Goal: Information Seeking & Learning: Learn about a topic

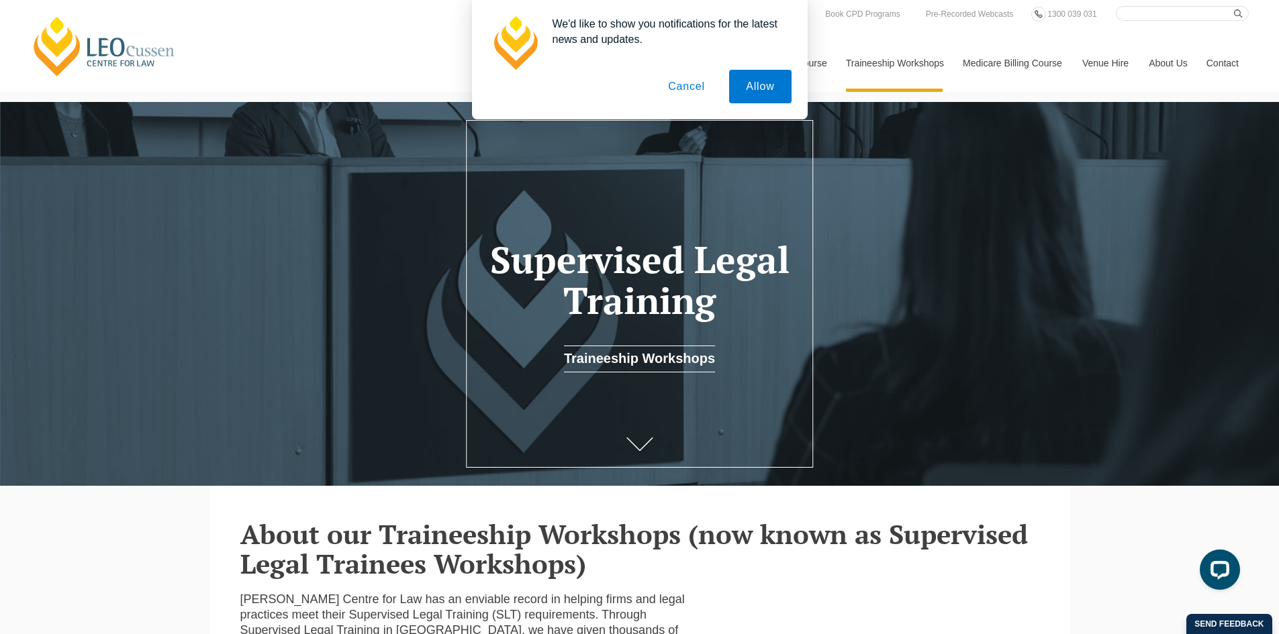
click at [684, 87] on button "Cancel" at bounding box center [686, 87] width 70 height 34
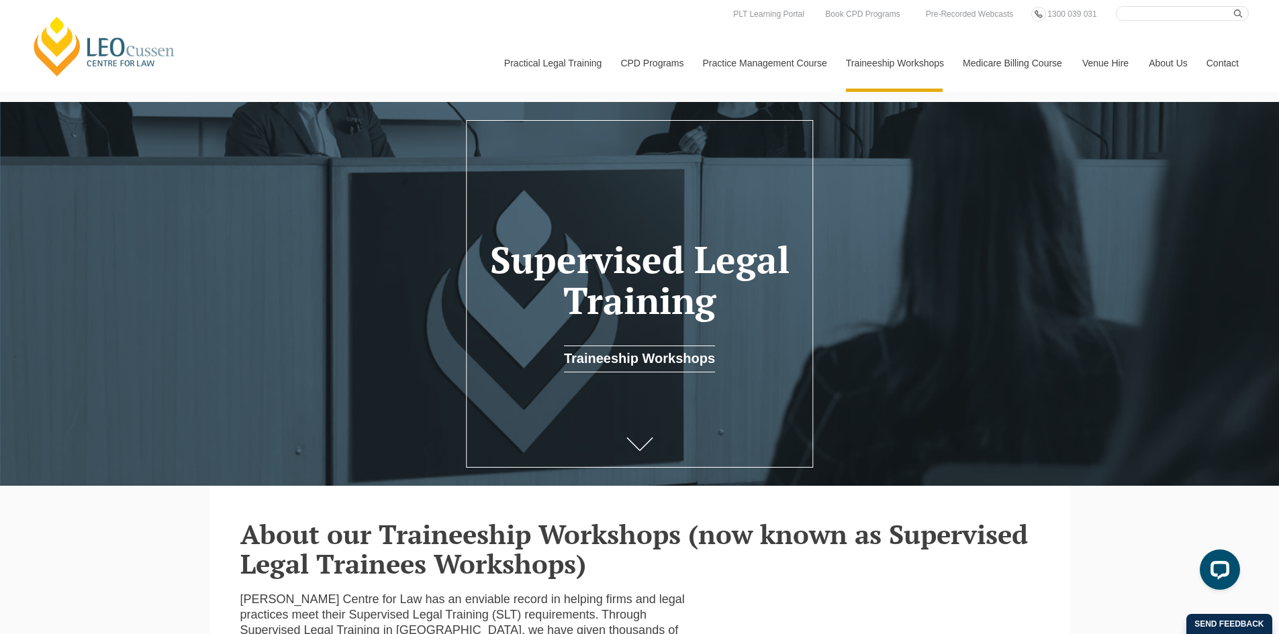
click at [0, 0] on link "Supervised Legal Training" at bounding box center [0, 0] width 0 height 0
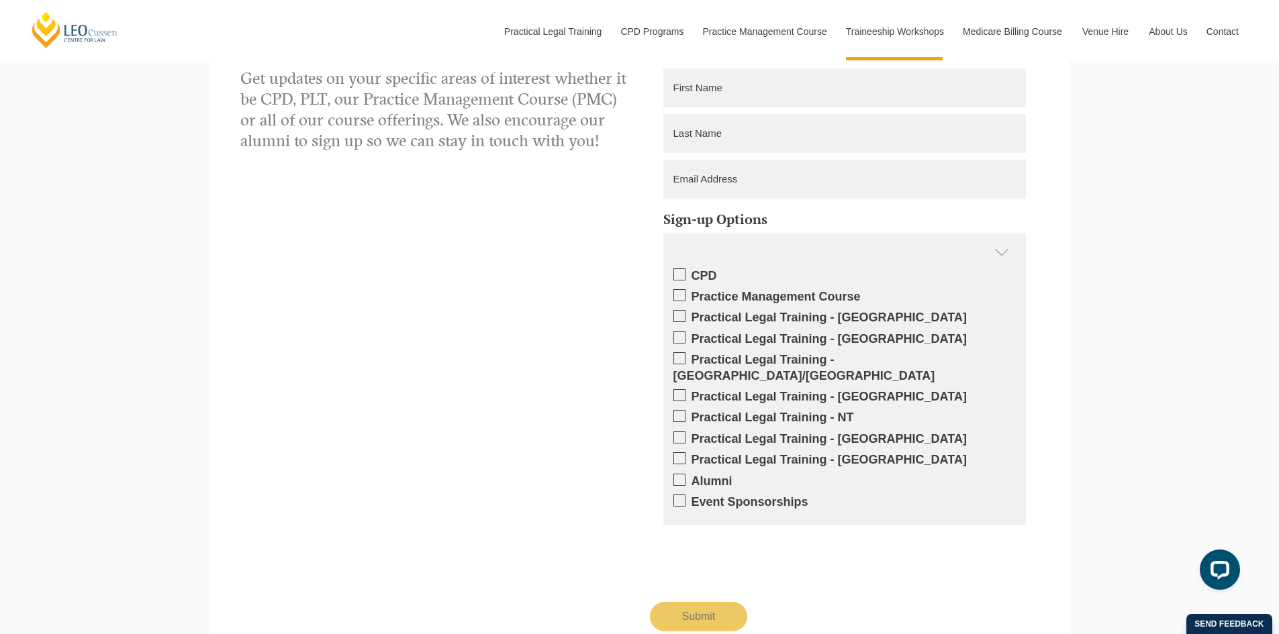
scroll to position [1555, 0]
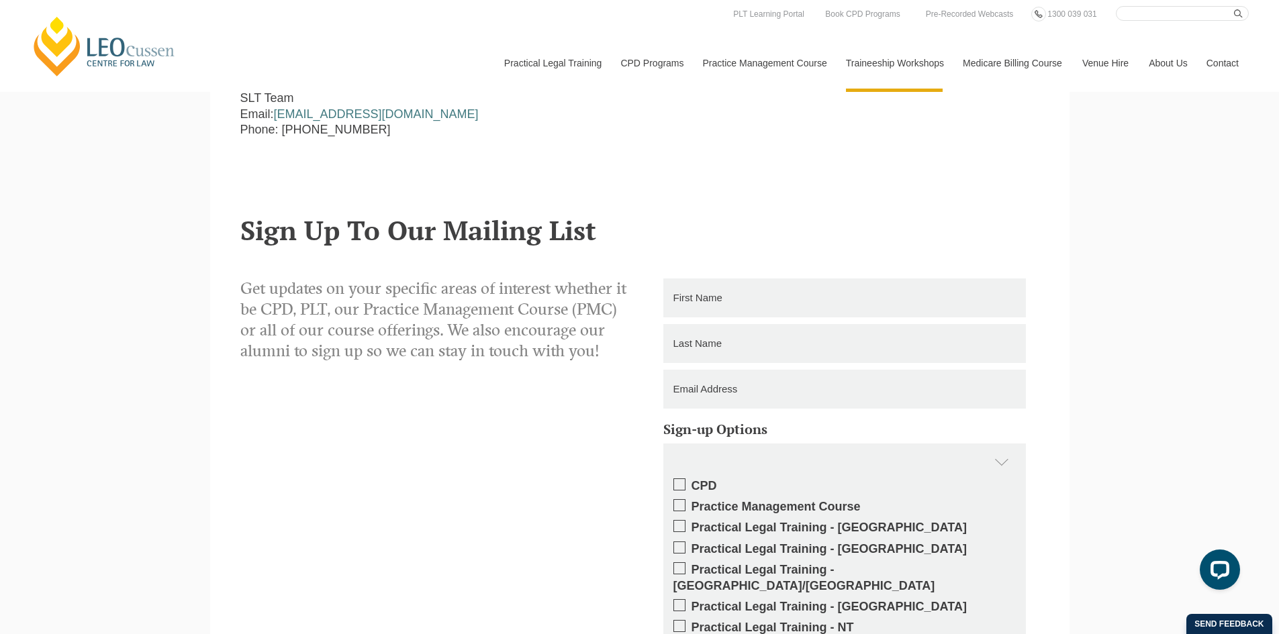
click at [0, 0] on link "[PERSON_NAME] Supervised Legal Training" at bounding box center [0, 0] width 0 height 0
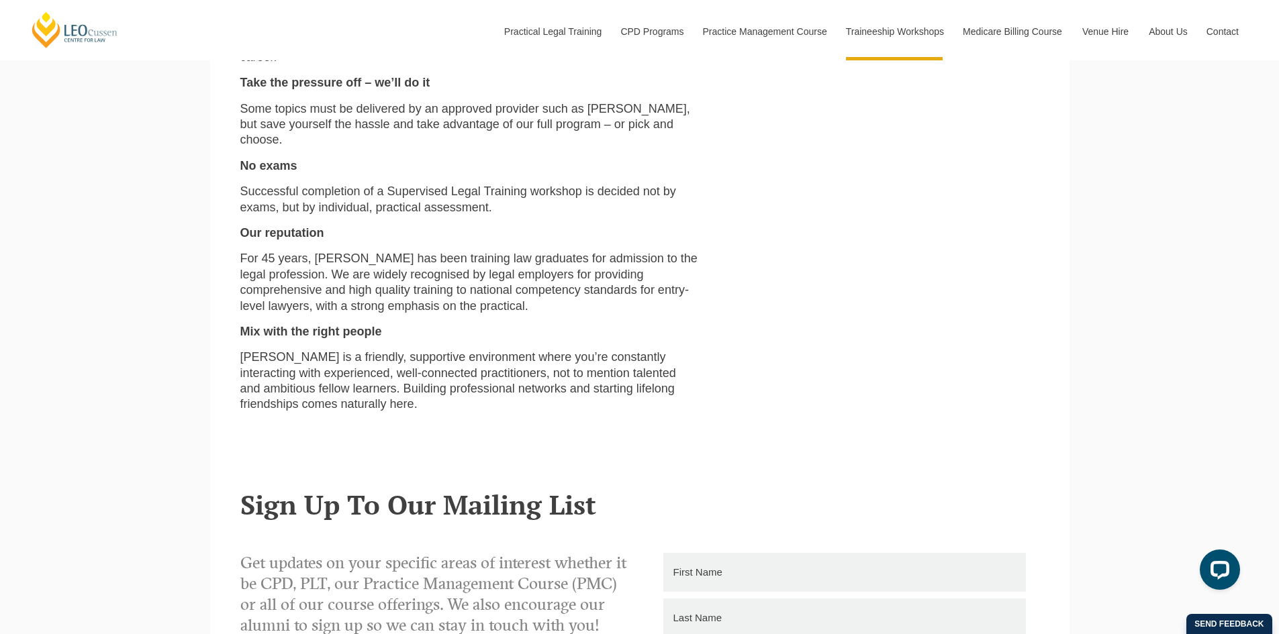
scroll to position [537, 0]
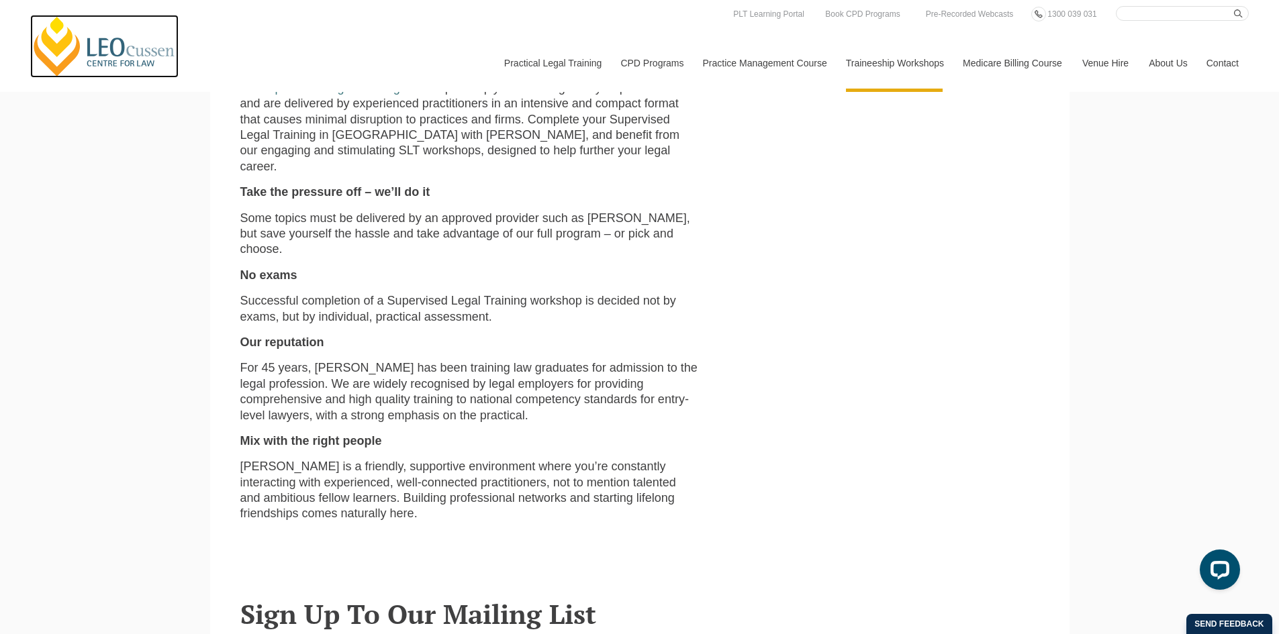
click at [77, 44] on link "[PERSON_NAME] Centre for Law" at bounding box center [104, 46] width 148 height 63
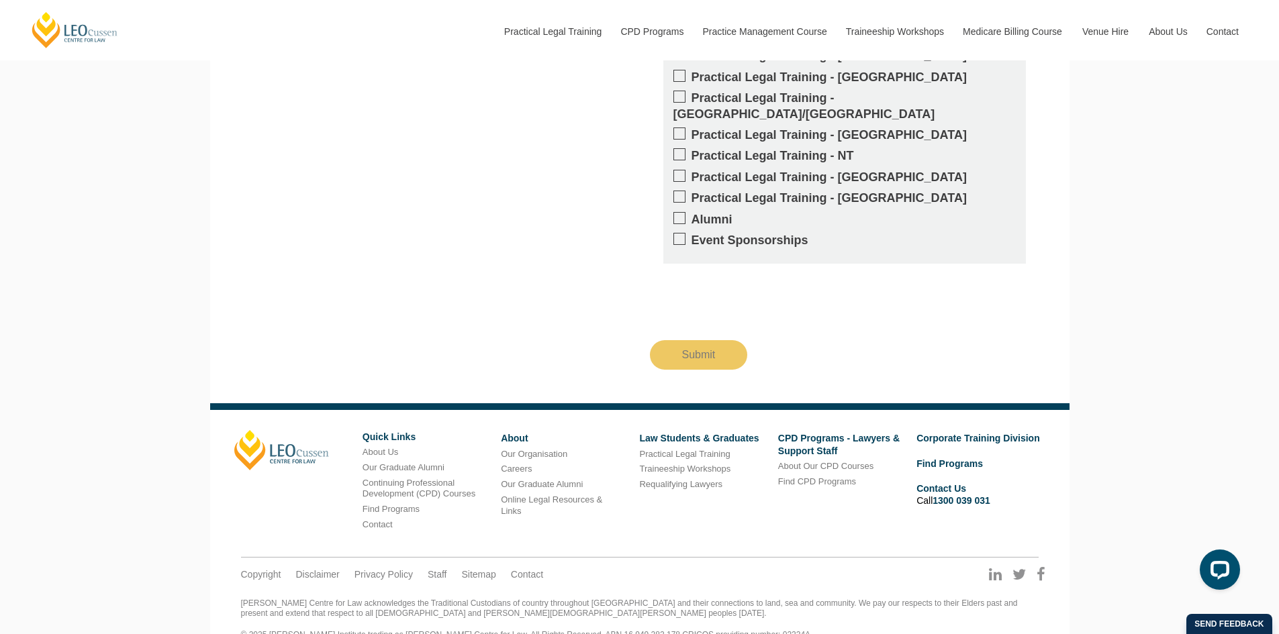
scroll to position [2507, 0]
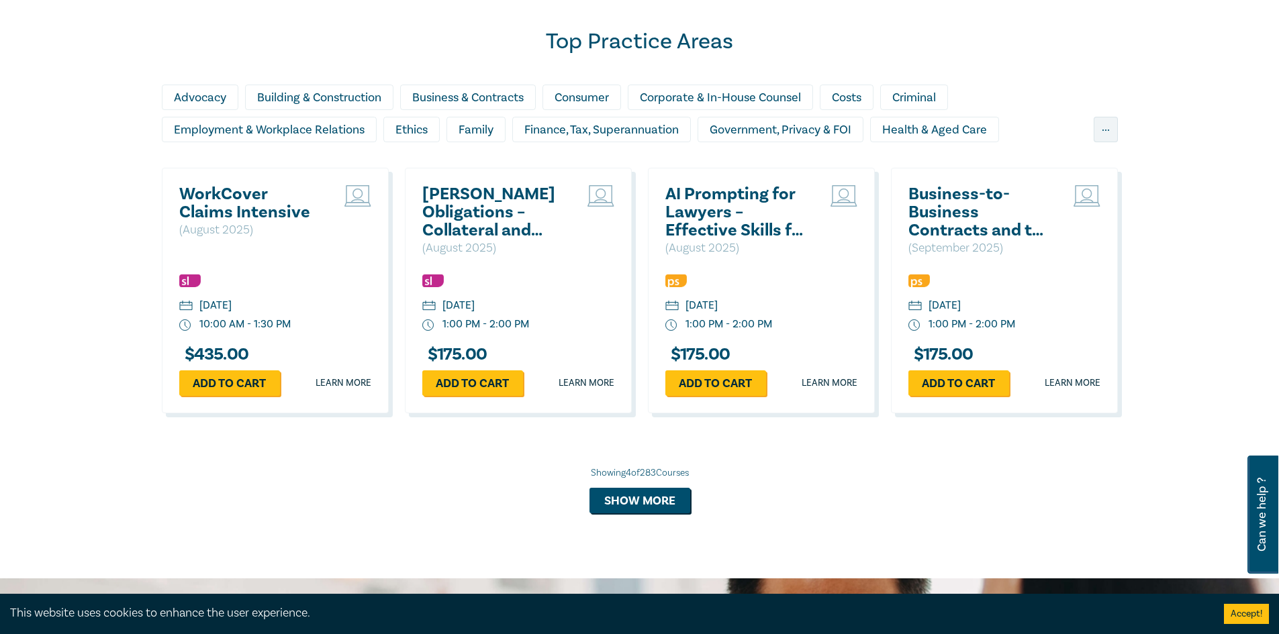
scroll to position [873, 0]
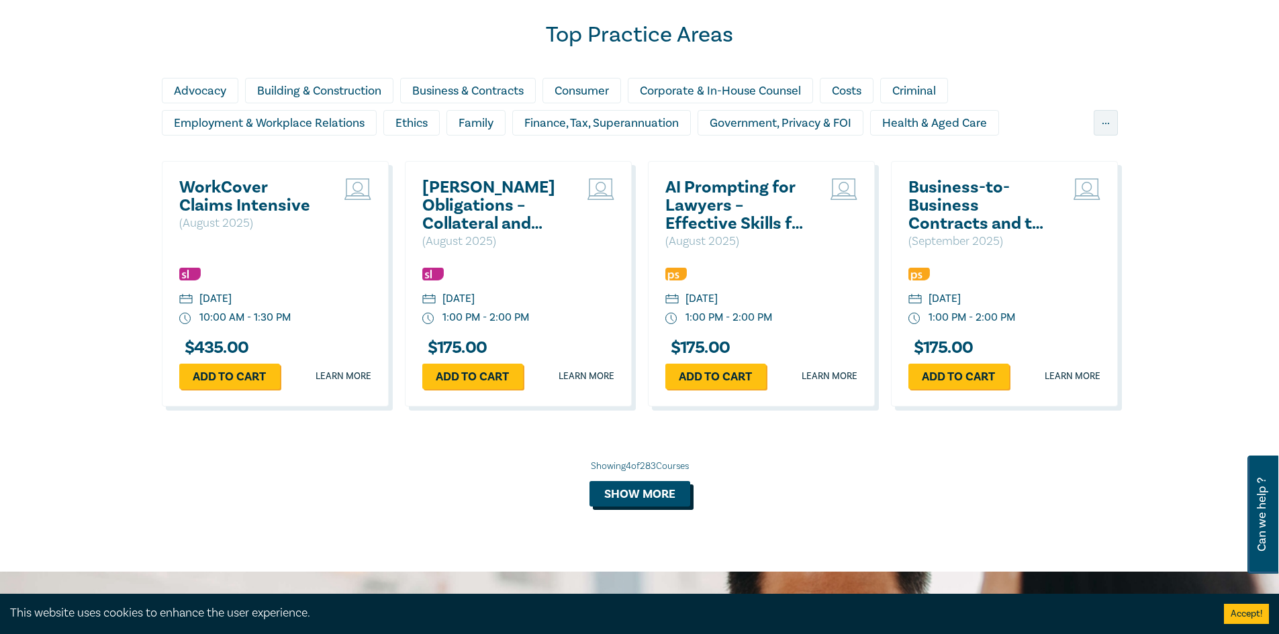
click at [638, 489] on button "Show more" at bounding box center [639, 494] width 101 height 26
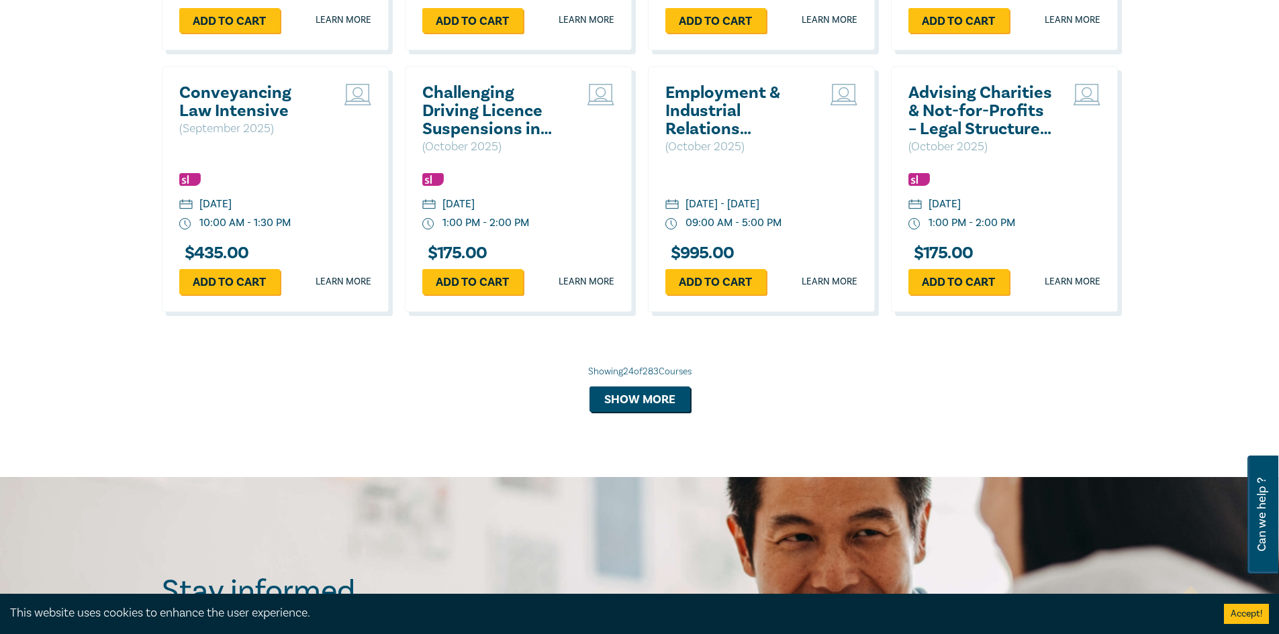
scroll to position [2282, 0]
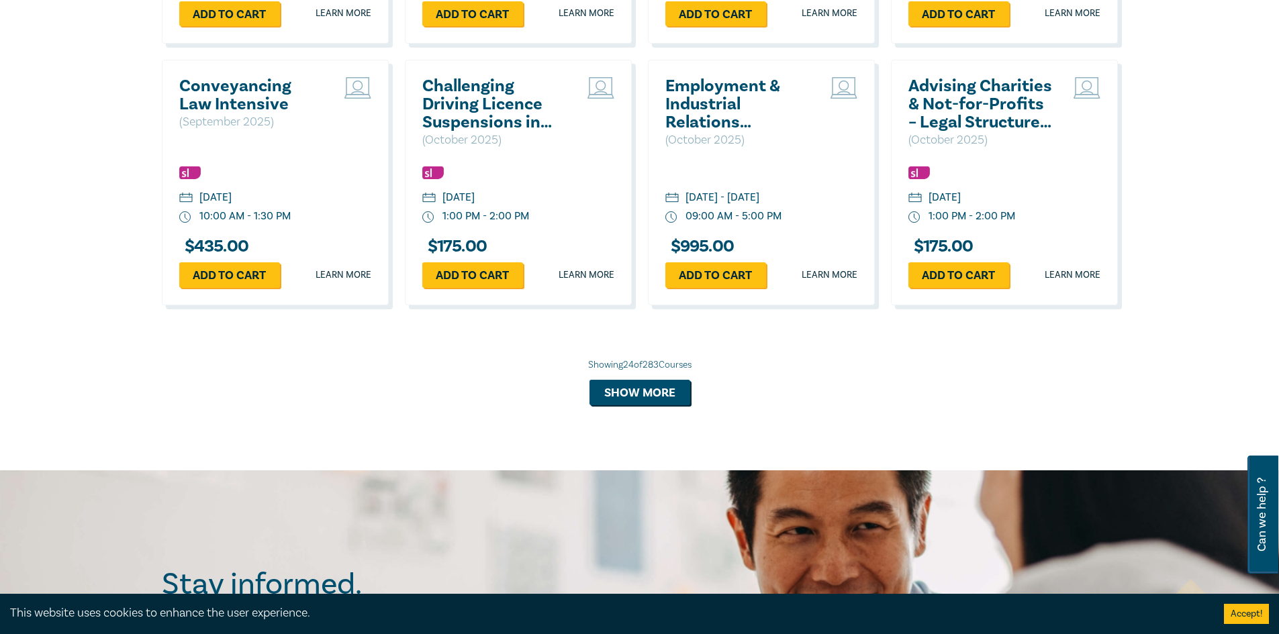
click at [674, 395] on button "Show more" at bounding box center [639, 393] width 101 height 26
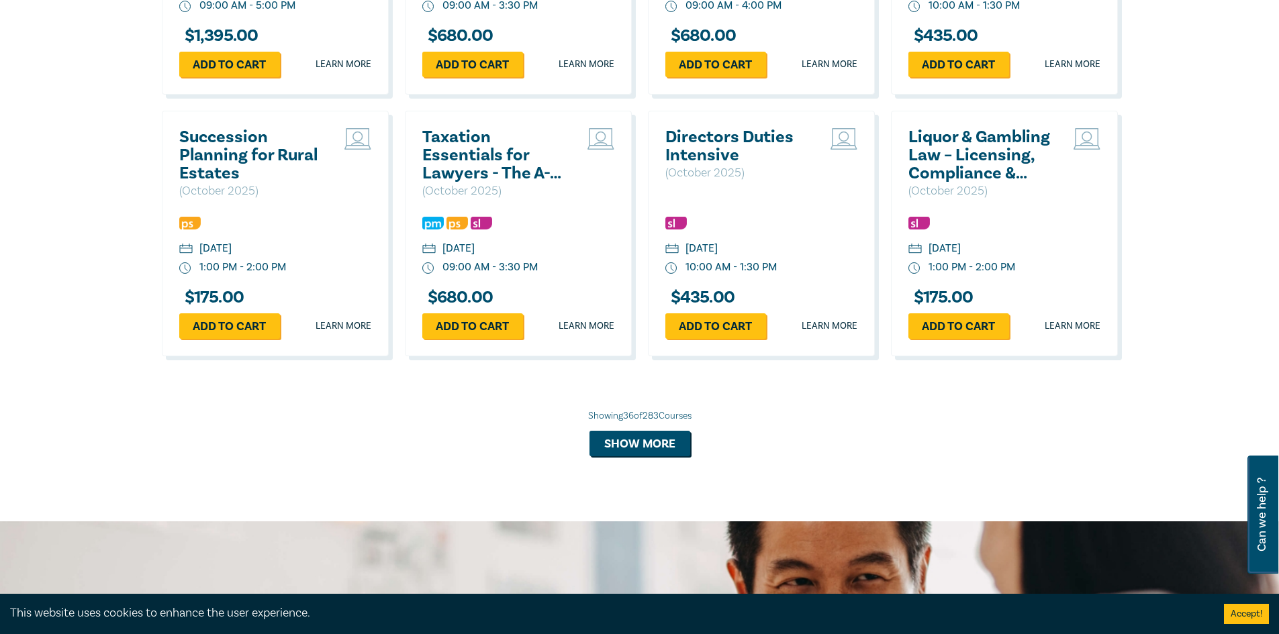
scroll to position [3021, 0]
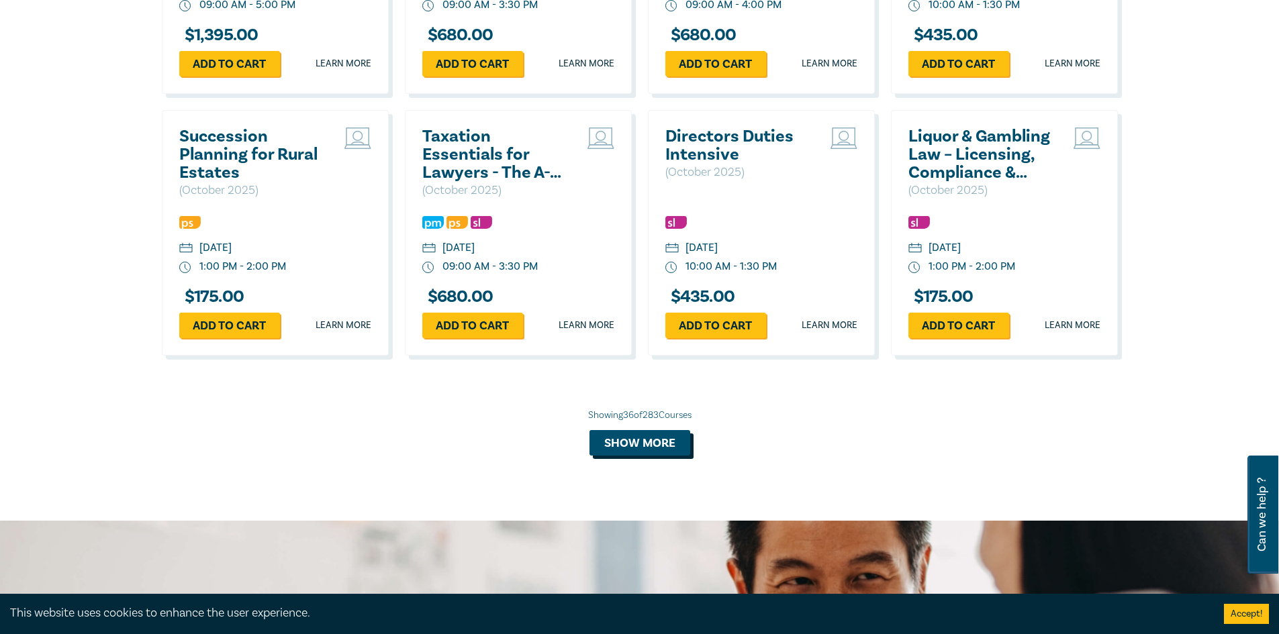
click at [671, 456] on button "Show more" at bounding box center [639, 443] width 101 height 26
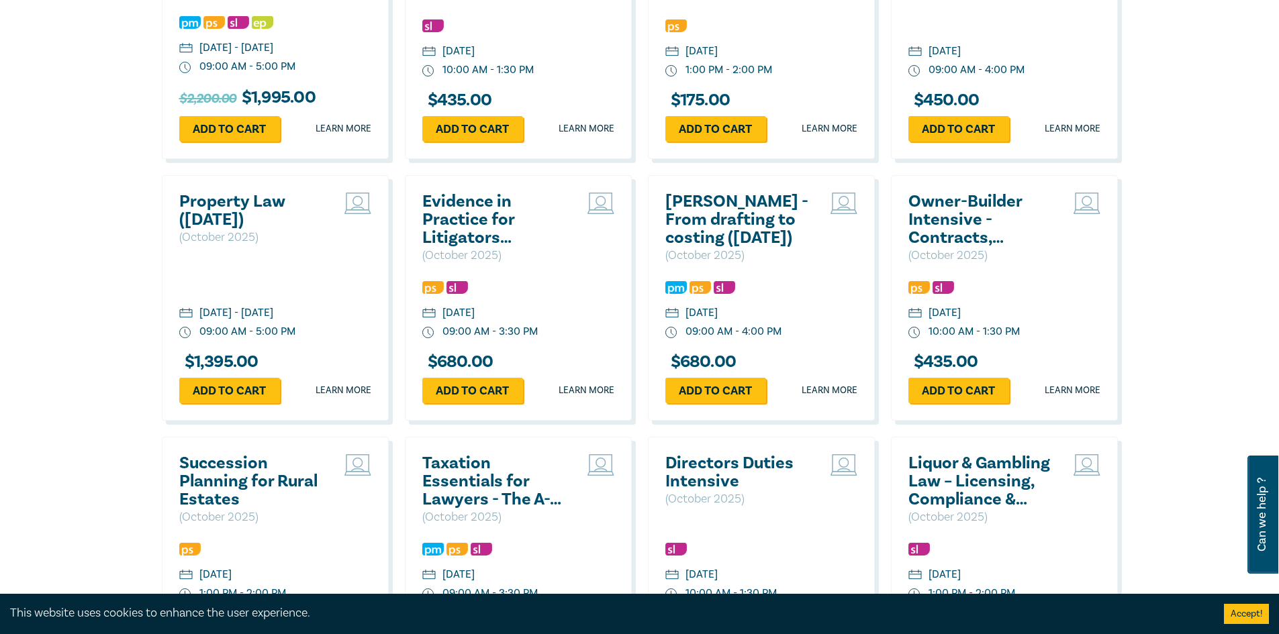
scroll to position [2618, 0]
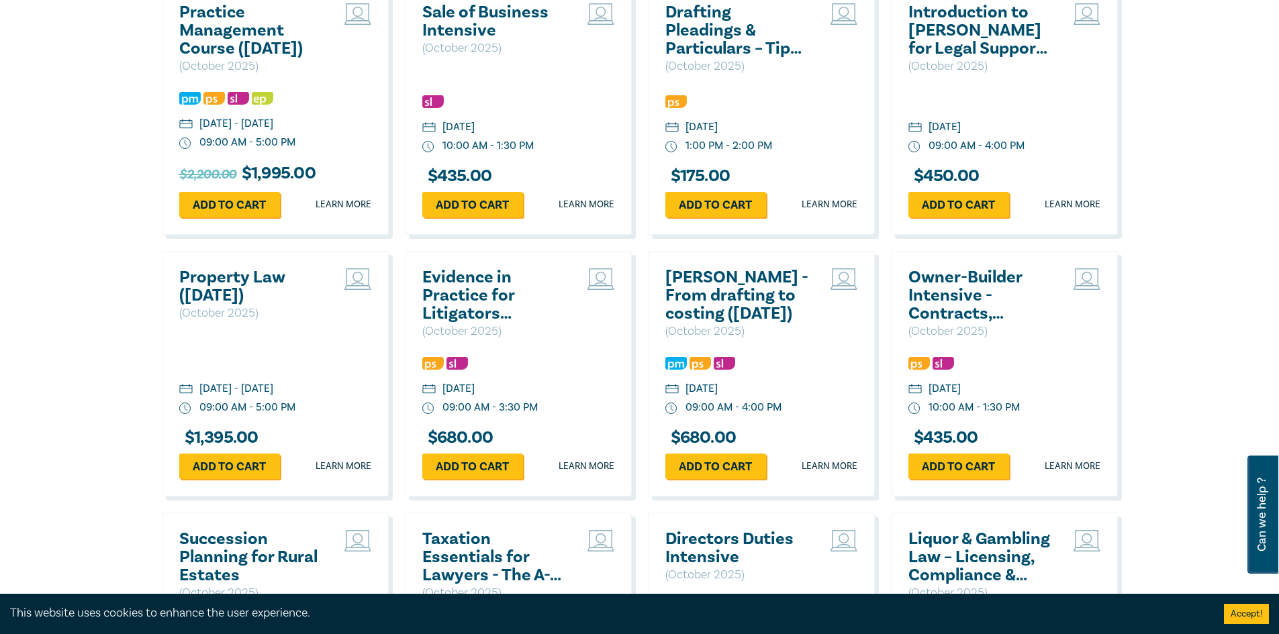
click at [287, 305] on h2 "Property Law ([DATE])" at bounding box center [251, 287] width 144 height 36
